Goal: Information Seeking & Learning: Learn about a topic

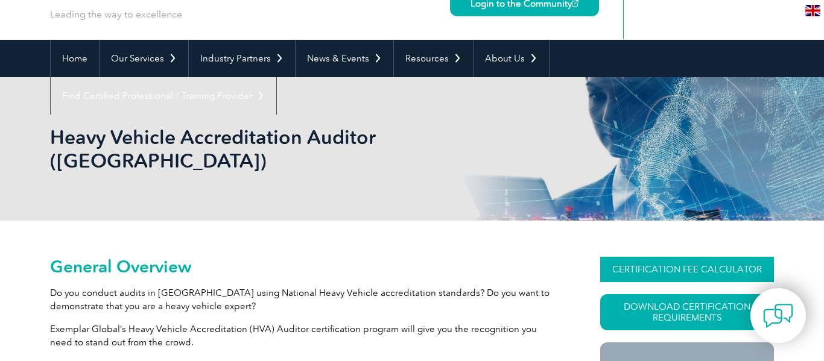
scroll to position [72, 0]
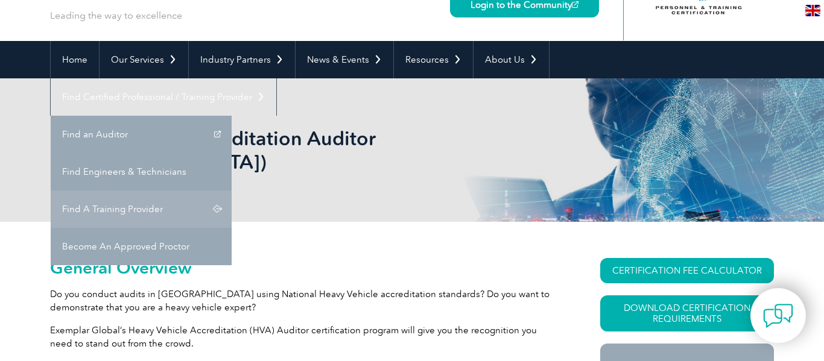
click at [232, 191] on link "Find A Training Provider" at bounding box center [141, 209] width 181 height 37
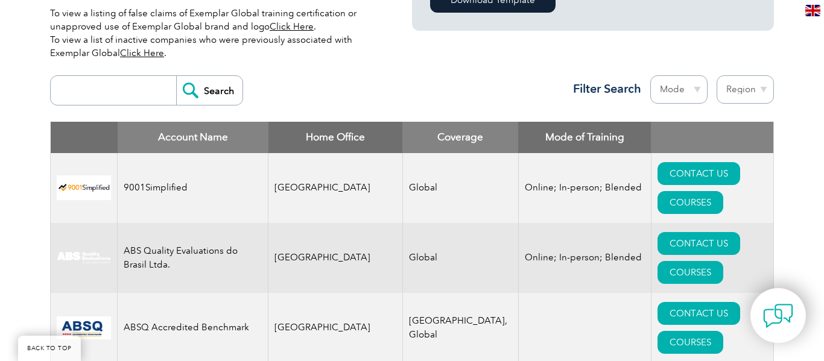
scroll to position [410, 0]
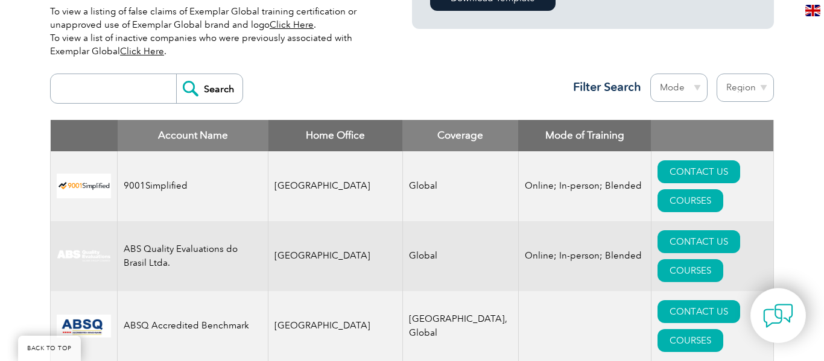
click at [118, 81] on input "search" at bounding box center [116, 88] width 119 height 29
click at [169, 89] on input "heavy vehicle" at bounding box center [116, 88] width 119 height 29
type input "heavy vehicle"
click at [210, 89] on input "Search" at bounding box center [209, 88] width 66 height 29
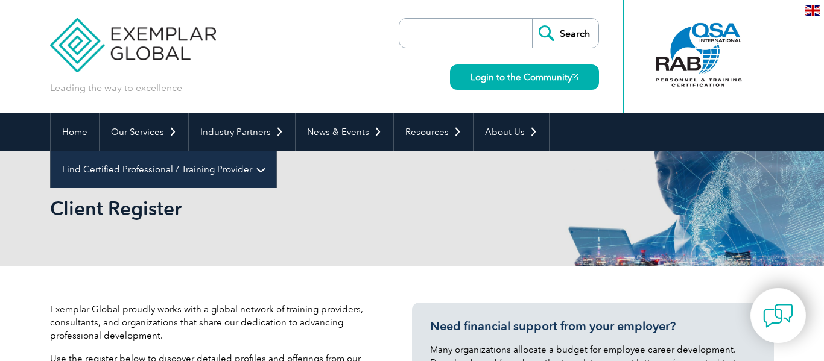
click at [276, 151] on link "Find Certified Professional / Training Provider" at bounding box center [164, 169] width 226 height 37
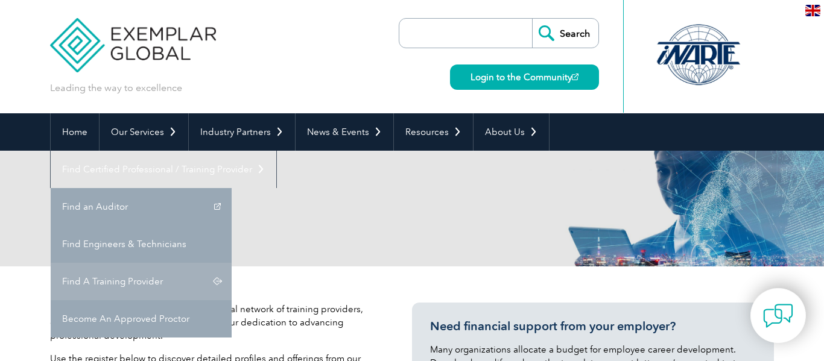
click at [232, 263] on link "Find A Training Provider" at bounding box center [141, 281] width 181 height 37
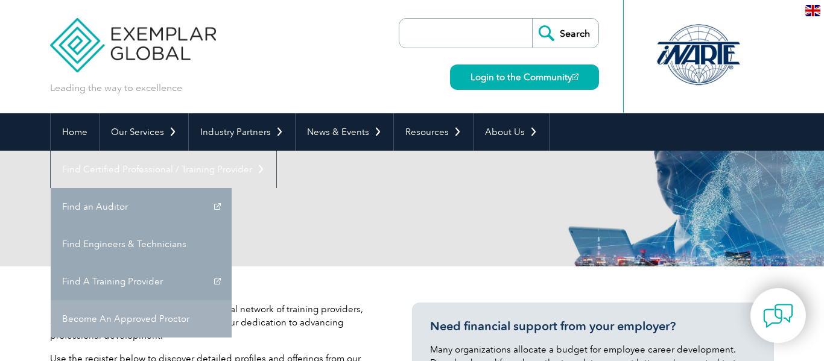
click at [232, 300] on link "Become An Approved Proctor" at bounding box center [141, 318] width 181 height 37
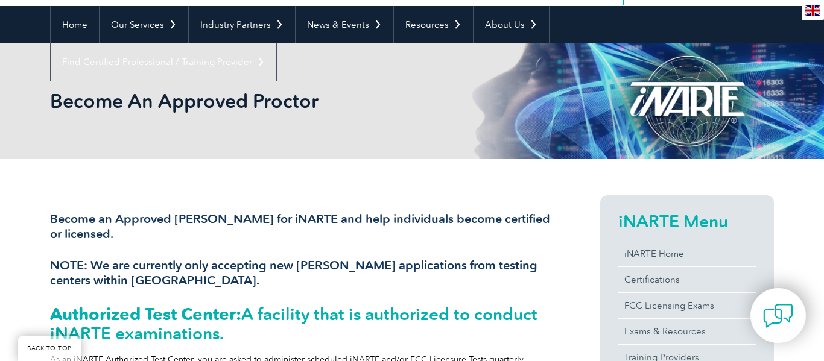
scroll to position [96, 0]
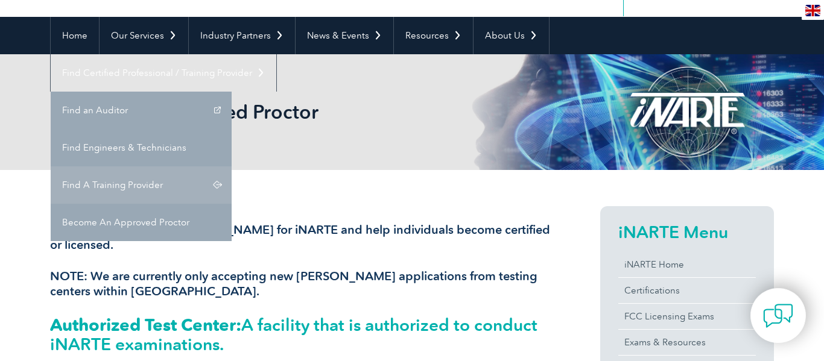
click at [232, 166] on link "Find A Training Provider" at bounding box center [141, 184] width 181 height 37
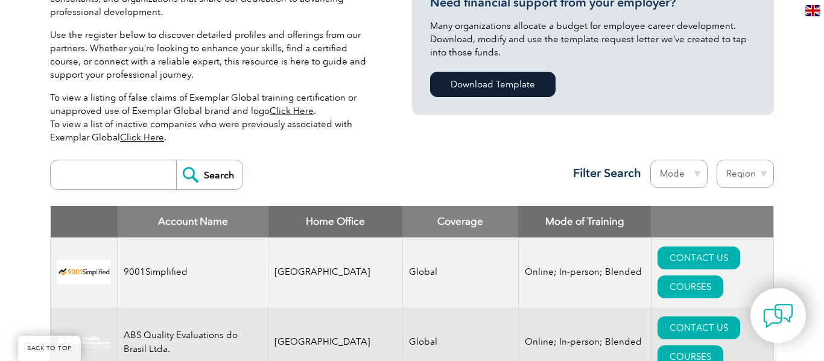
scroll to position [314, 0]
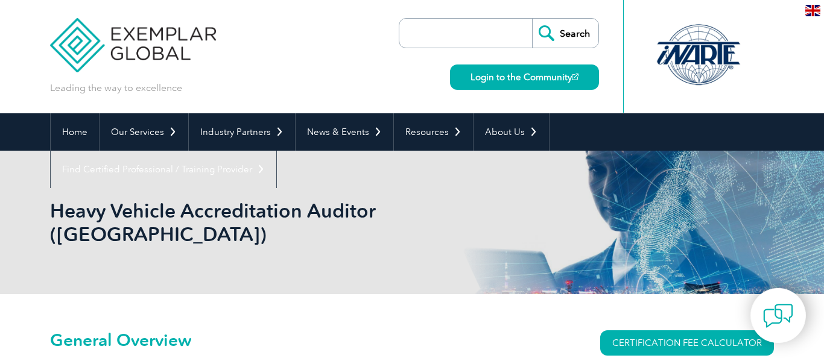
click at [291, 223] on div "Heavy Vehicle Accreditation Auditor ([GEOGRAPHIC_DATA])" at bounding box center [412, 223] width 724 height 144
click at [259, 206] on h1 "Heavy Vehicle Accreditation Auditor ([GEOGRAPHIC_DATA])" at bounding box center [281, 222] width 463 height 47
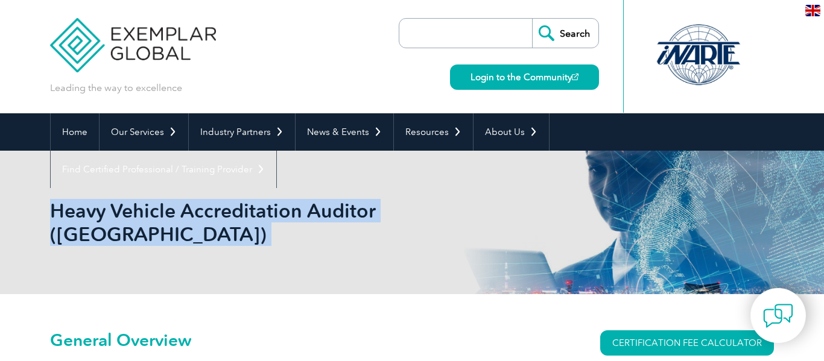
click at [259, 206] on h1 "Heavy Vehicle Accreditation Auditor ([GEOGRAPHIC_DATA])" at bounding box center [281, 222] width 463 height 47
